Goal: Communication & Community: Answer question/provide support

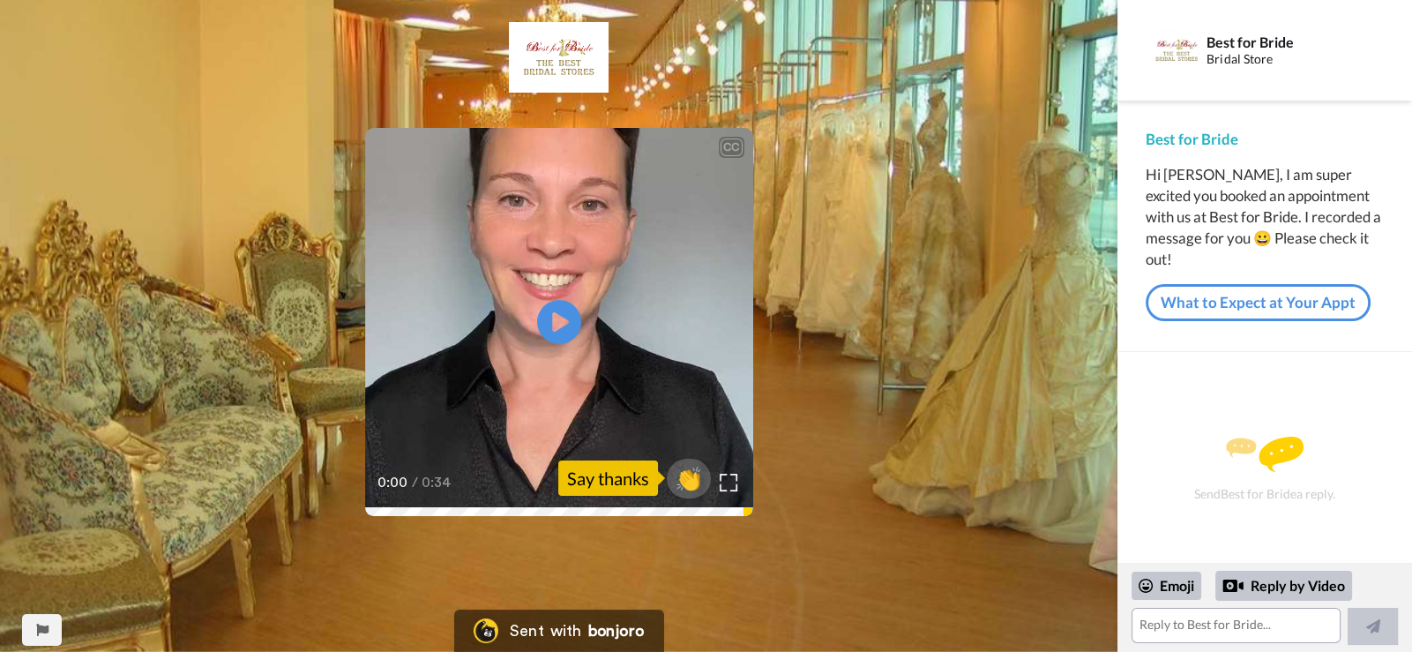
click at [595, 344] on video at bounding box center [559, 322] width 388 height 388
click at [701, 474] on span "👏" at bounding box center [688, 477] width 56 height 35
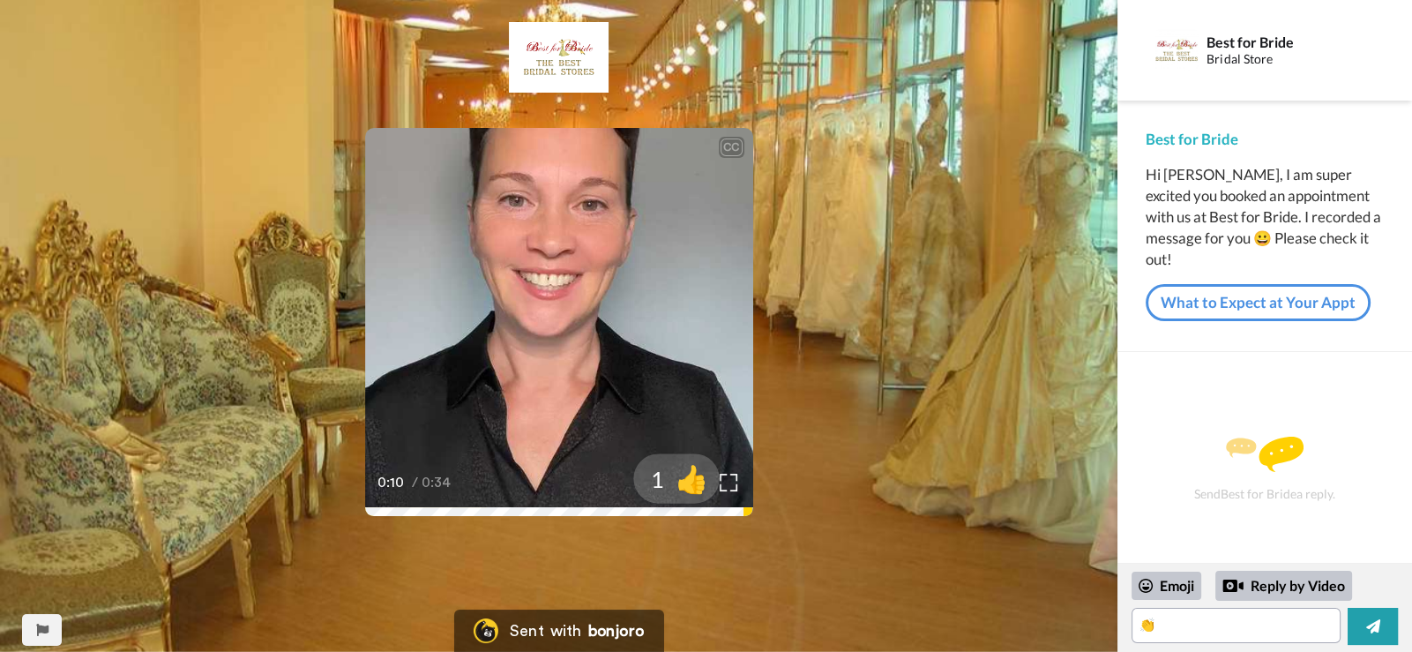
click at [692, 484] on span "👍" at bounding box center [692, 477] width 56 height 35
click at [1256, 623] on textarea "👏👍" at bounding box center [1235, 625] width 209 height 35
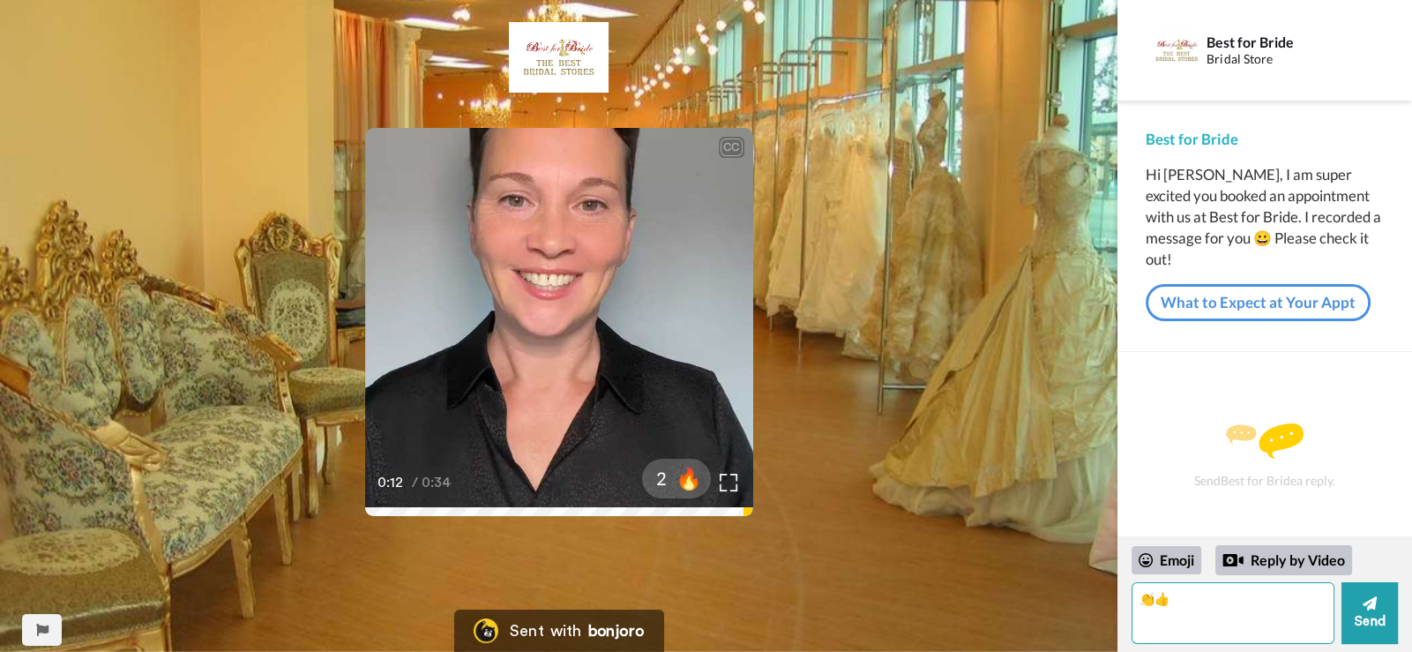
click at [1250, 625] on textarea "👏👍" at bounding box center [1232, 613] width 203 height 62
drag, startPoint x: 1239, startPoint y: 616, endPoint x: 1086, endPoint y: 585, distance: 155.6
click at [1086, 585] on div "CC Play/Pause I know finding the perfect dress sometimes feel very overwhelming…" at bounding box center [706, 326] width 1412 height 652
type textarea "👏👍"
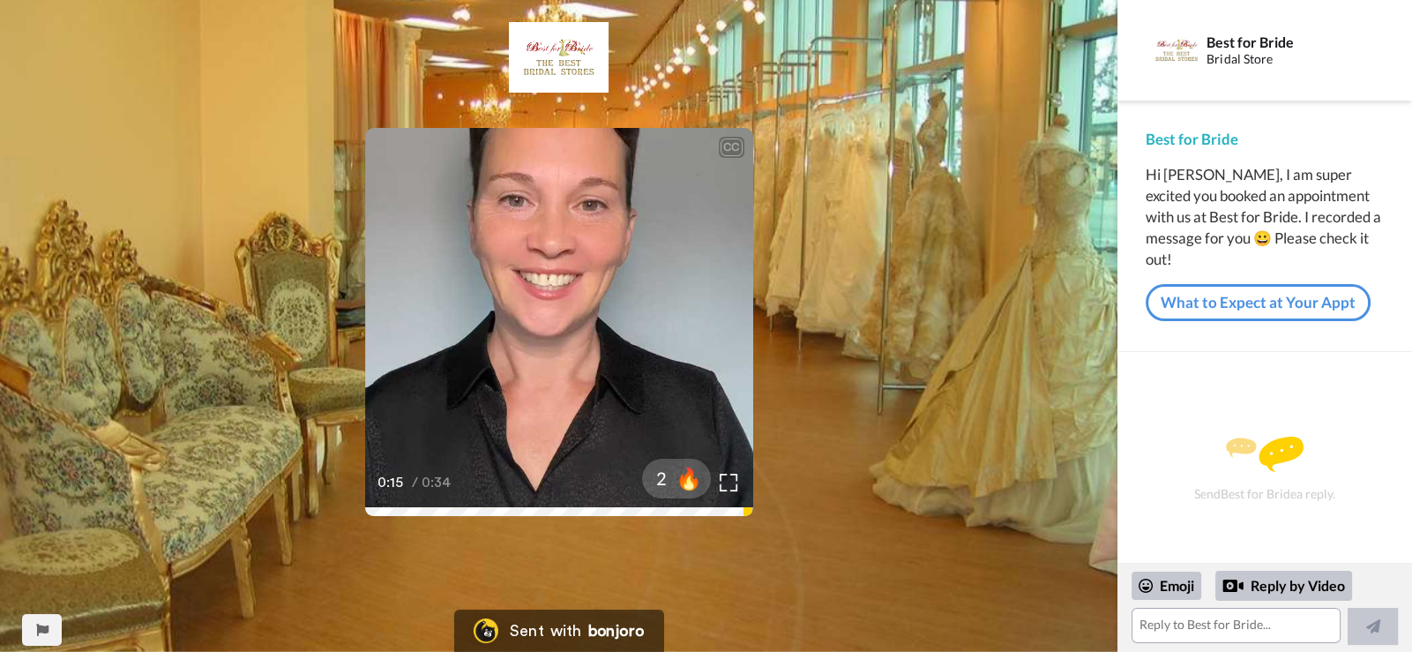
click at [1037, 496] on div "CC Play/Pause My team and I are here to make it fun, stress free, and make sure…" at bounding box center [558, 471] width 1117 height 899
